Goal: Task Accomplishment & Management: Complete application form

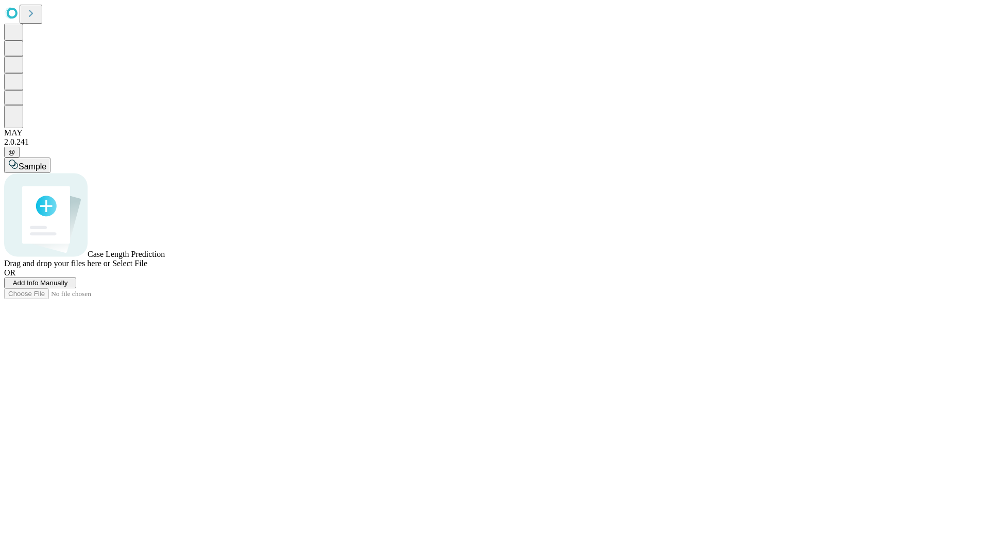
click at [68, 287] on span "Add Info Manually" at bounding box center [40, 283] width 55 height 8
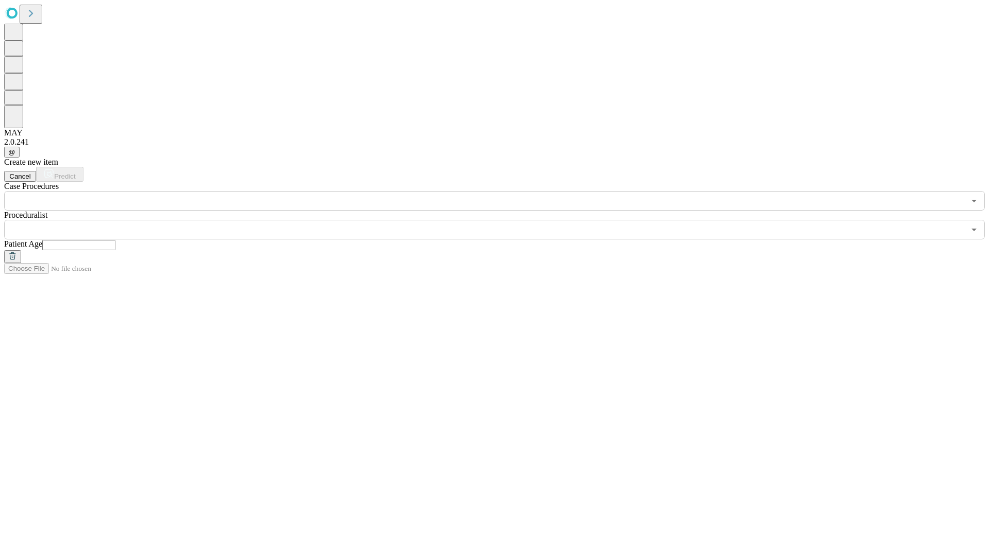
click at [115, 240] on input "text" at bounding box center [78, 245] width 73 height 10
type input "**"
click at [502, 220] on input "text" at bounding box center [484, 230] width 960 height 20
